Goal: Find specific page/section: Find specific page/section

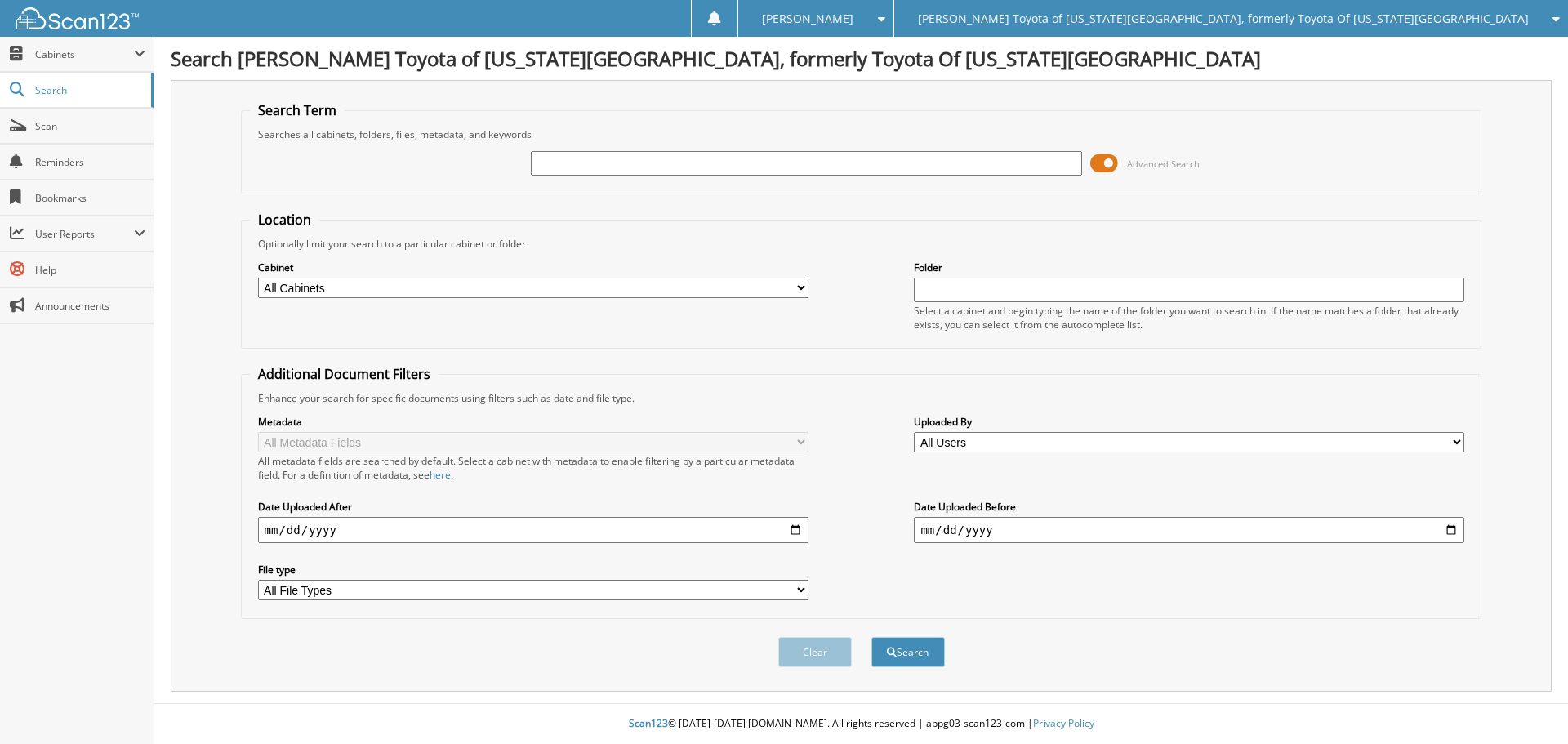
click at [578, 161] on input "text" at bounding box center [806, 162] width 551 height 24
type input "99248"
click at [872, 637] on button "Search" at bounding box center [909, 652] width 74 height 30
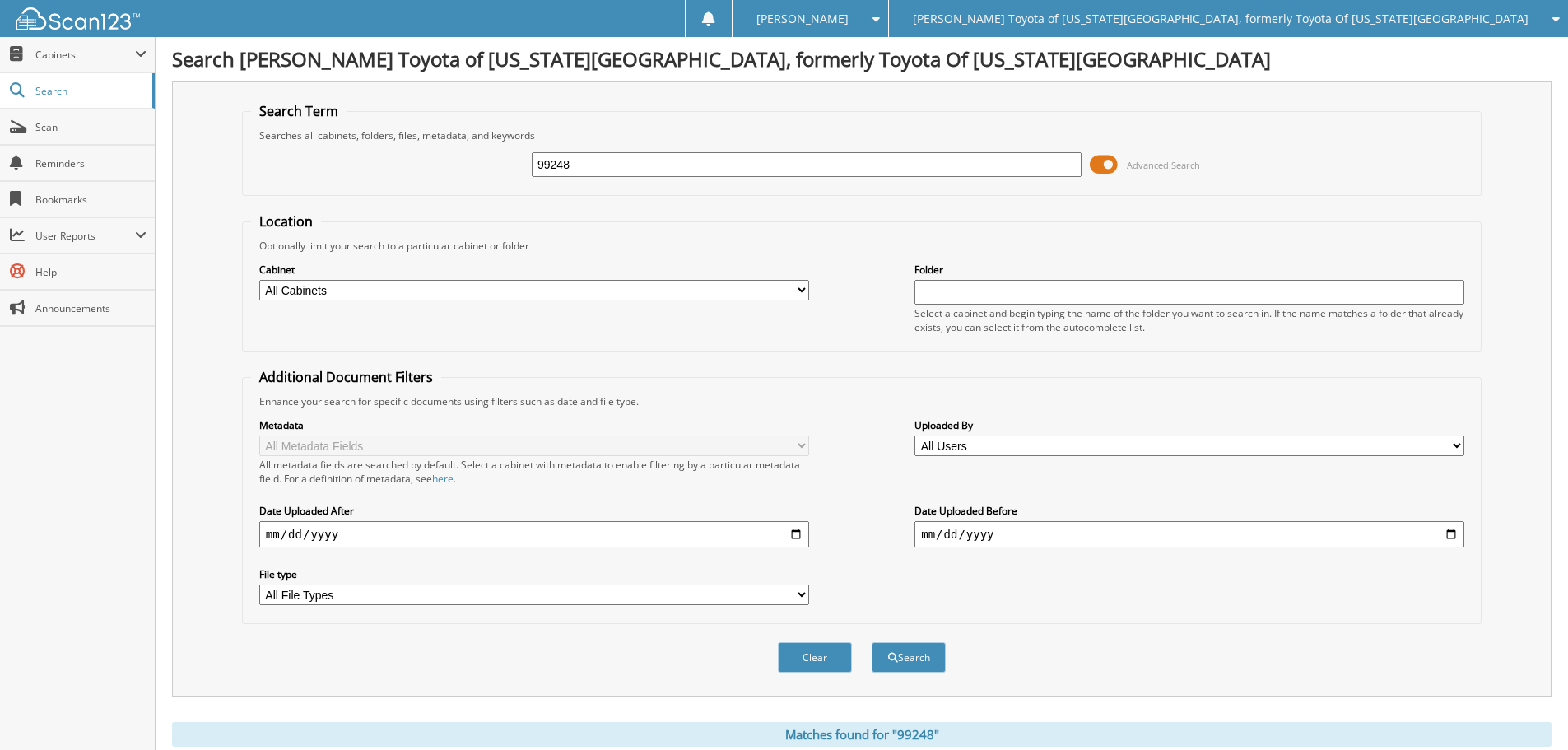
click at [1109, 159] on span at bounding box center [1103, 164] width 28 height 25
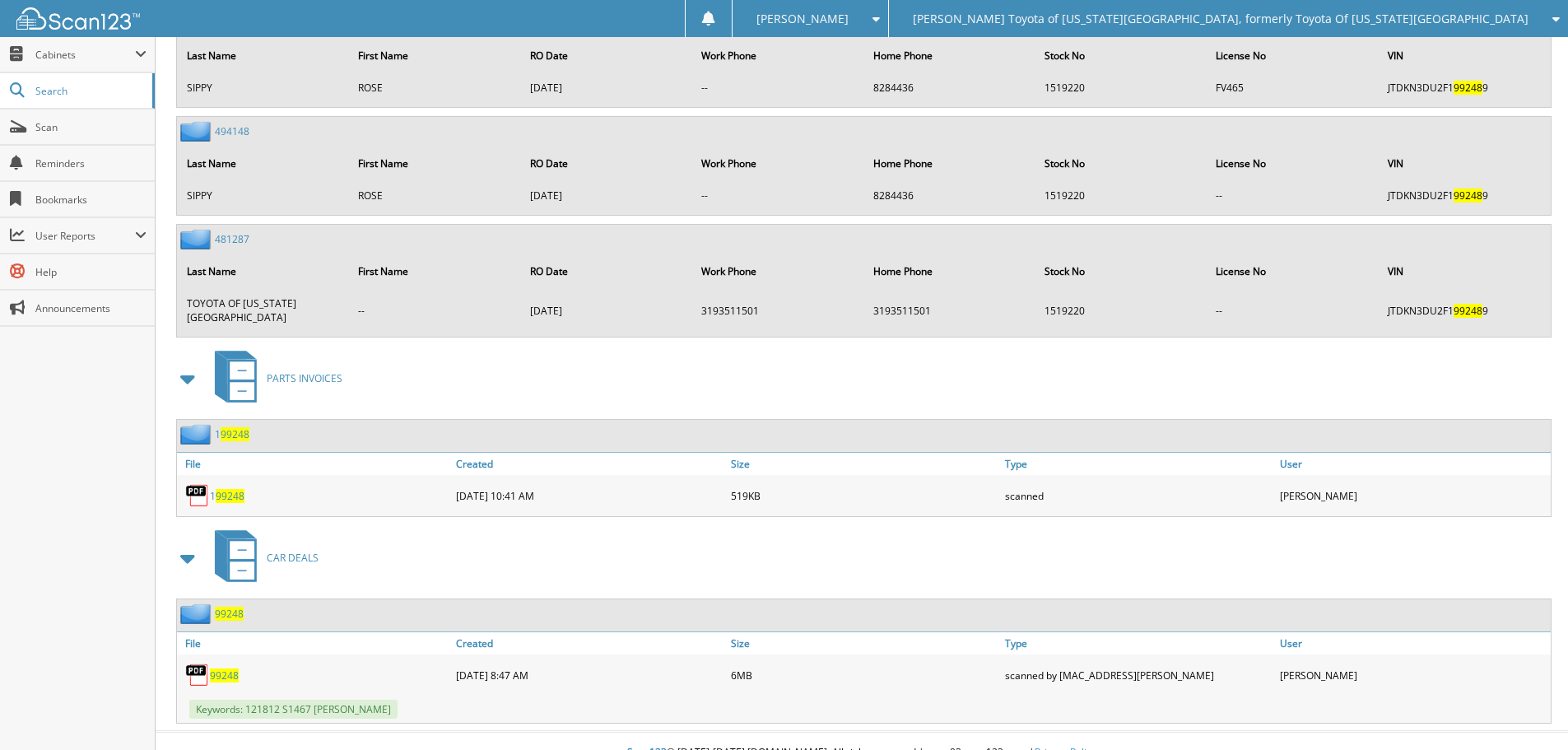
scroll to position [1265, 0]
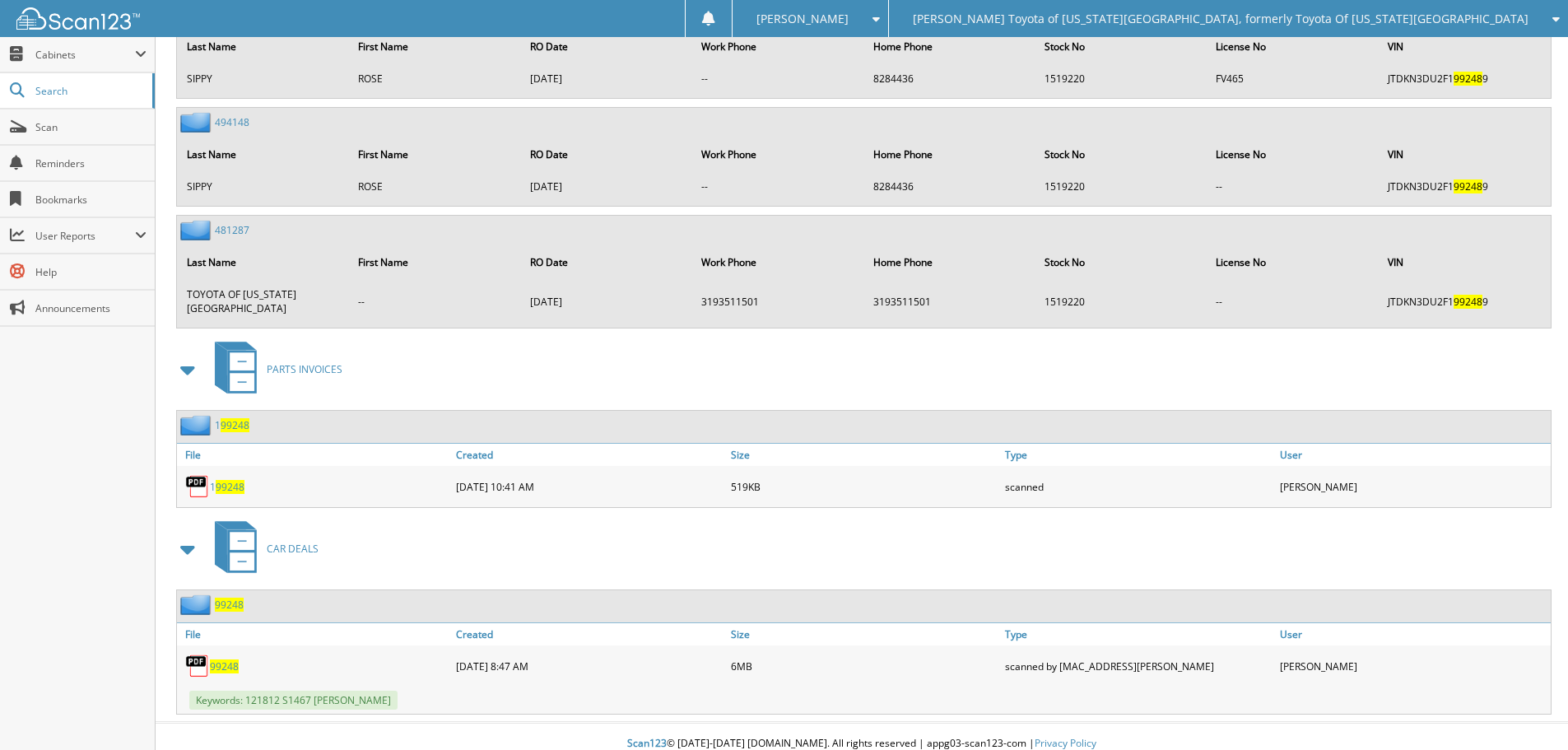
click at [236, 597] on span "99248" at bounding box center [228, 604] width 28 height 14
